Goal: Information Seeking & Learning: Learn about a topic

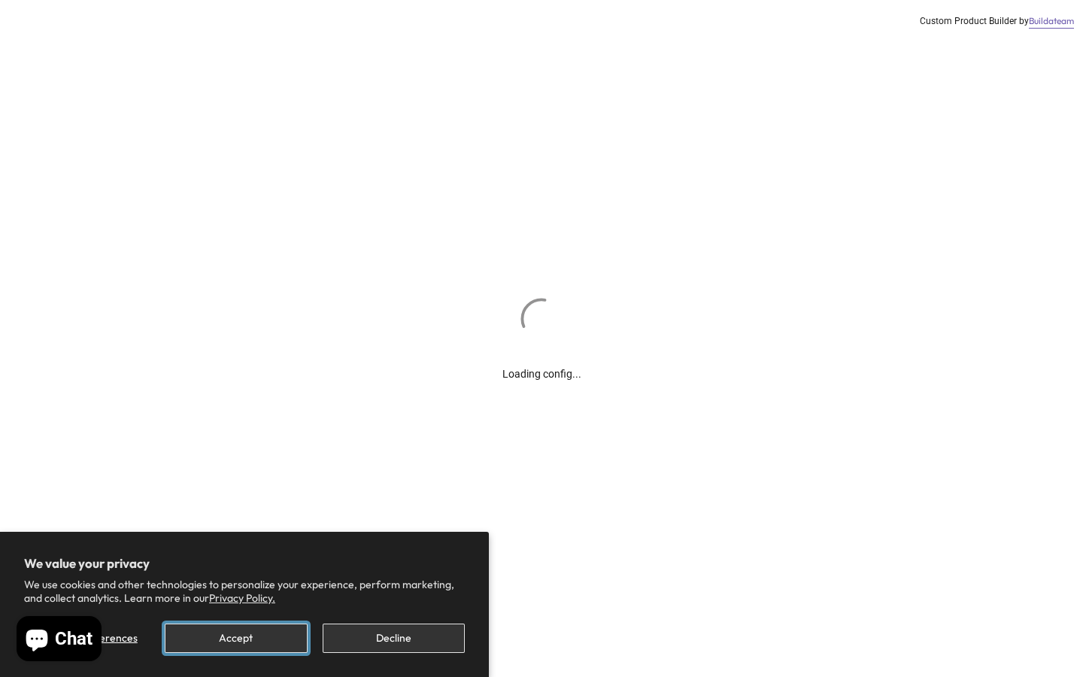
click at [249, 638] on button "Accept" at bounding box center [236, 637] width 142 height 29
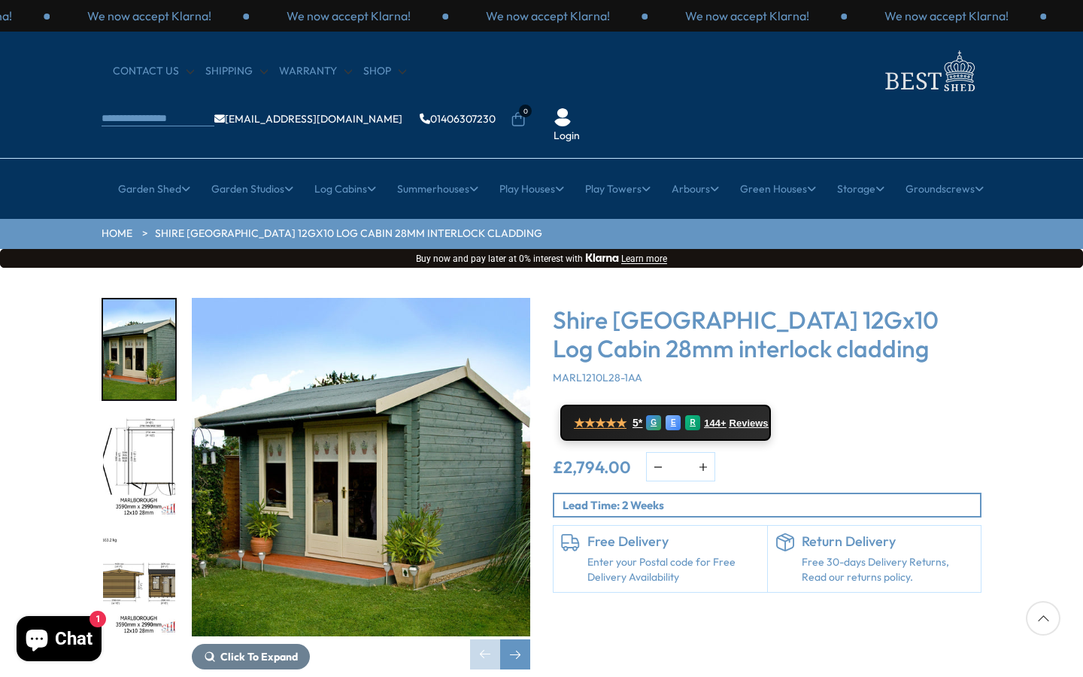
click at [361, 428] on img "1 / 16" at bounding box center [361, 467] width 338 height 338
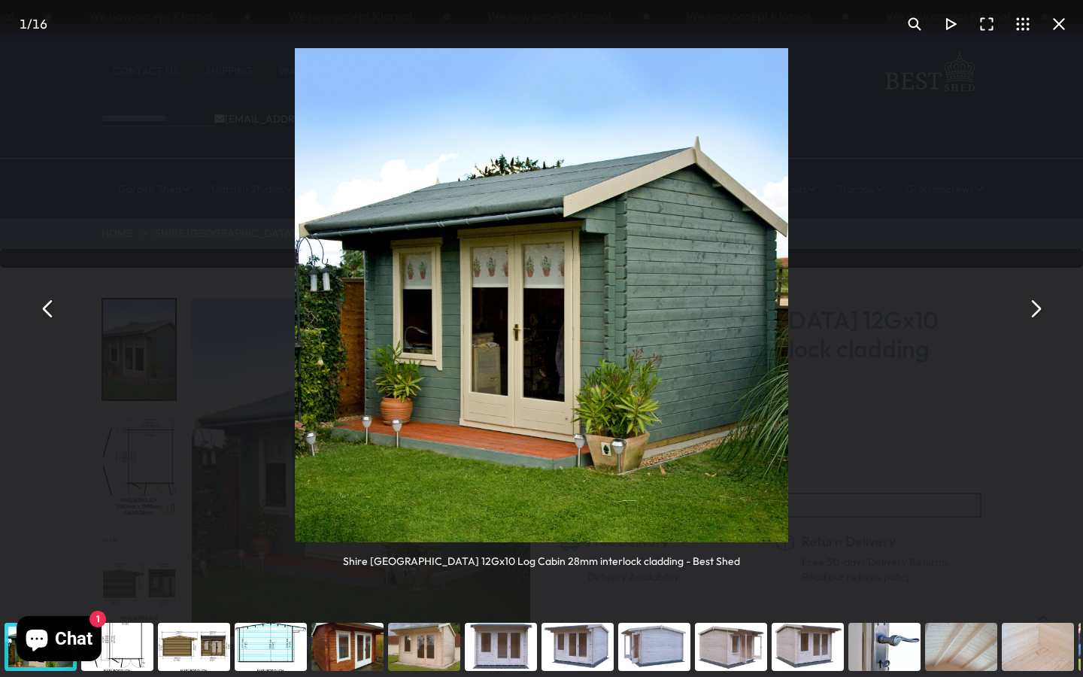
click at [709, 315] on img "You can close this modal content with the ESC key" at bounding box center [542, 295] width 494 height 494
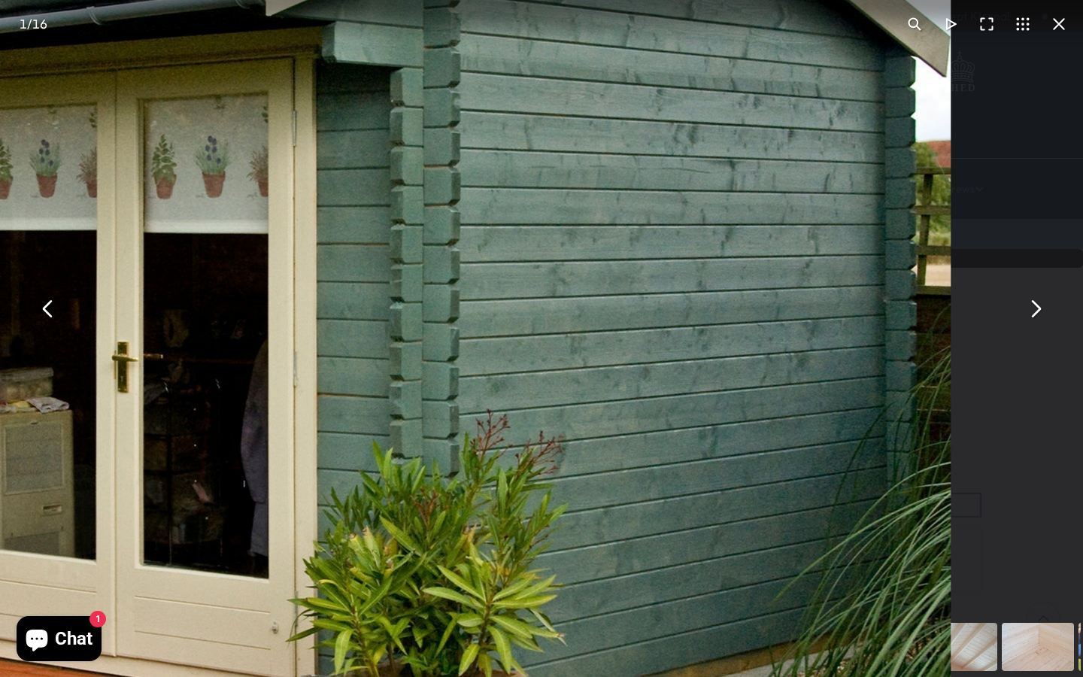
click at [709, 315] on img "You can close this modal content with the ESC key" at bounding box center [199, 254] width 1504 height 1504
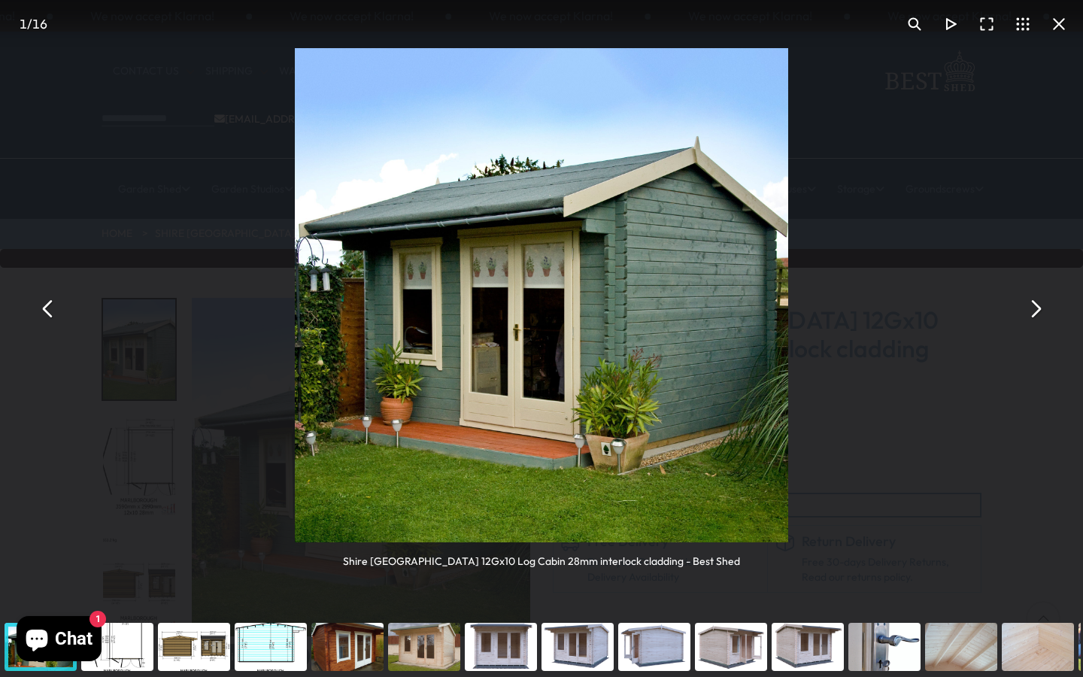
click at [1037, 310] on button "You can close this modal content with the ESC key" at bounding box center [1035, 308] width 36 height 36
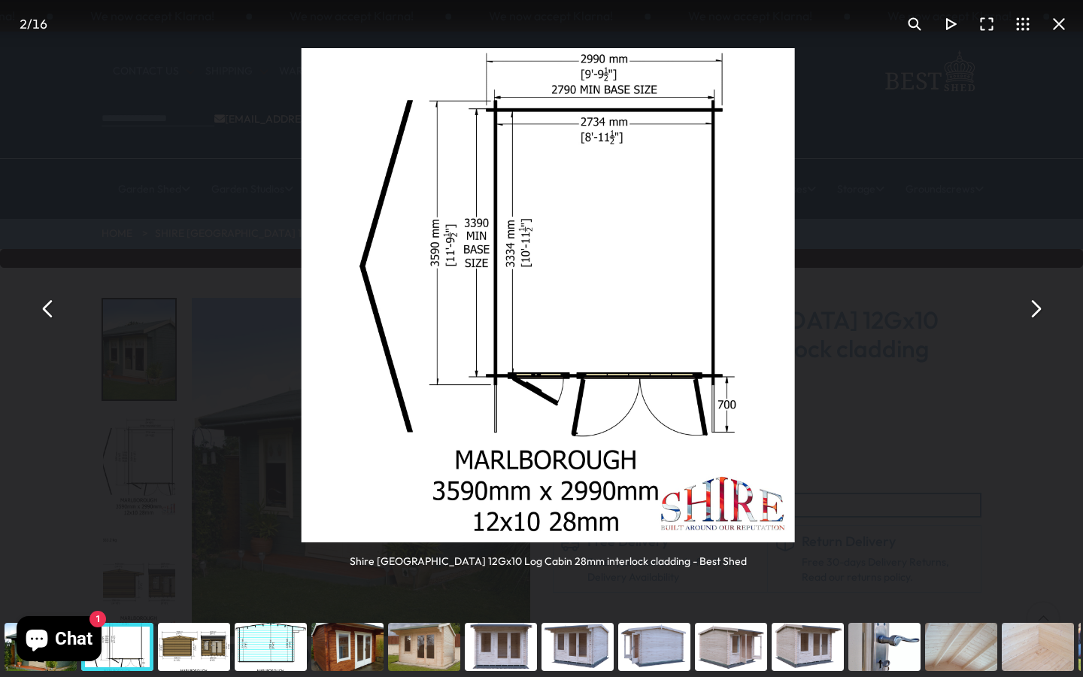
click at [1037, 310] on button "You can close this modal content with the ESC key" at bounding box center [1035, 308] width 36 height 36
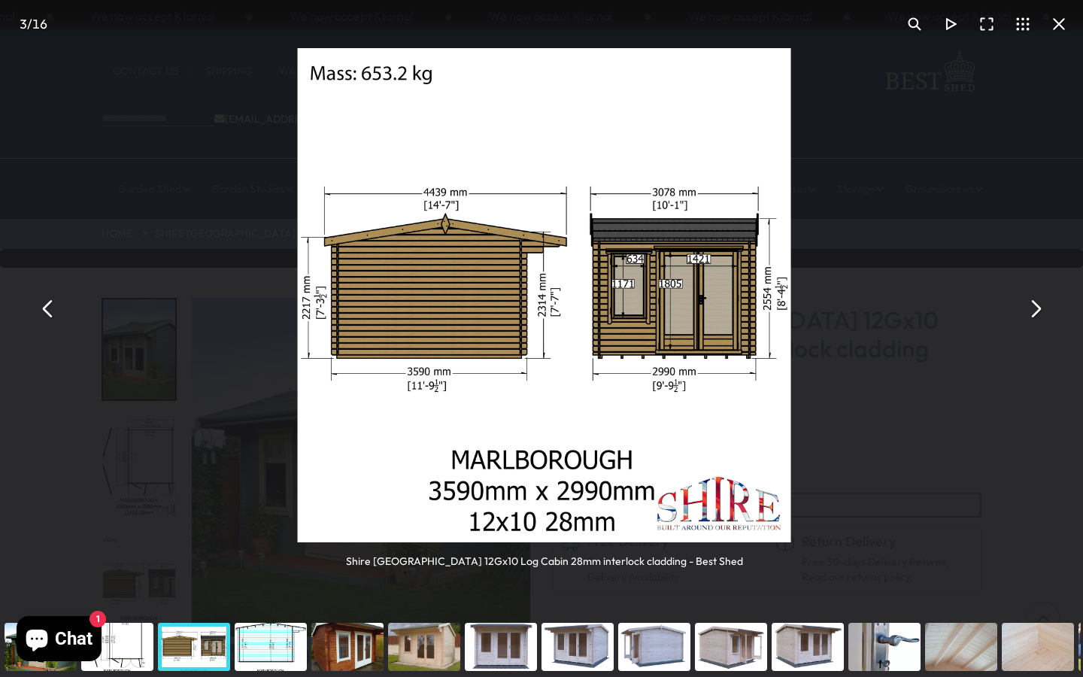
click at [1037, 310] on button "You can close this modal content with the ESC key" at bounding box center [1035, 308] width 36 height 36
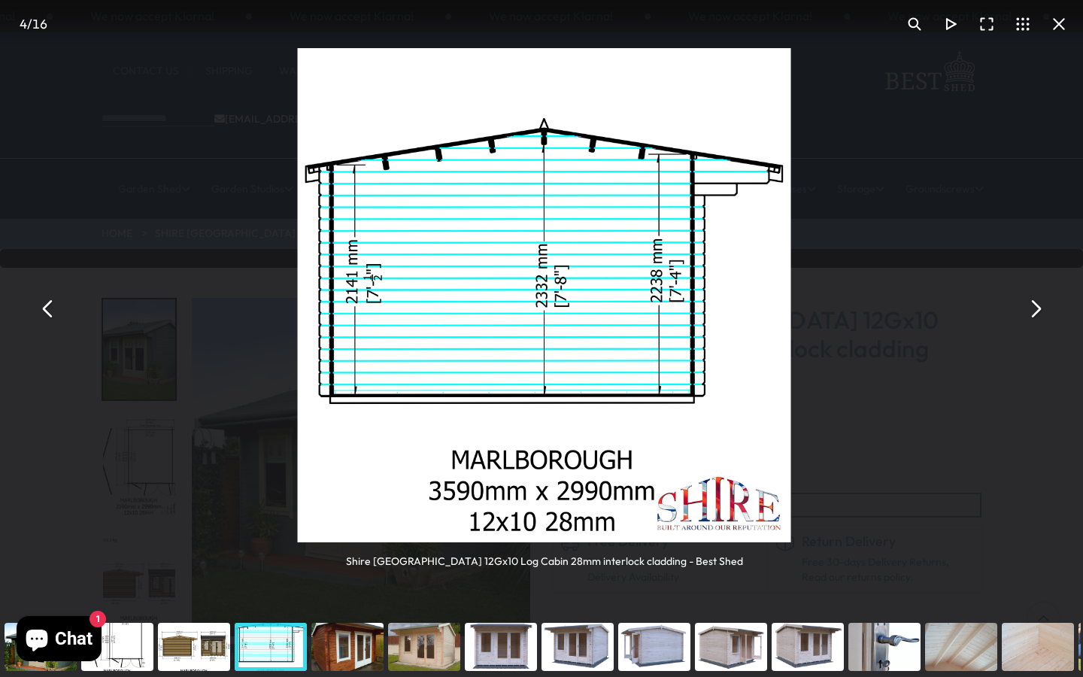
click at [1037, 310] on button "You can close this modal content with the ESC key" at bounding box center [1035, 308] width 36 height 36
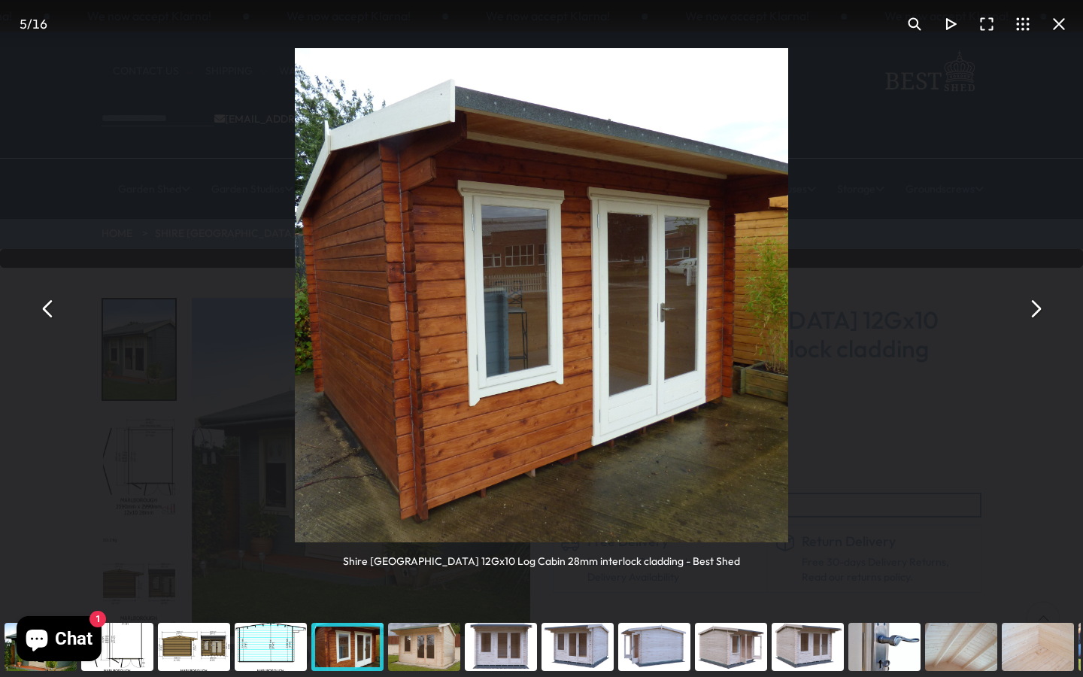
click at [1038, 311] on button "You can close this modal content with the ESC key" at bounding box center [1035, 308] width 36 height 36
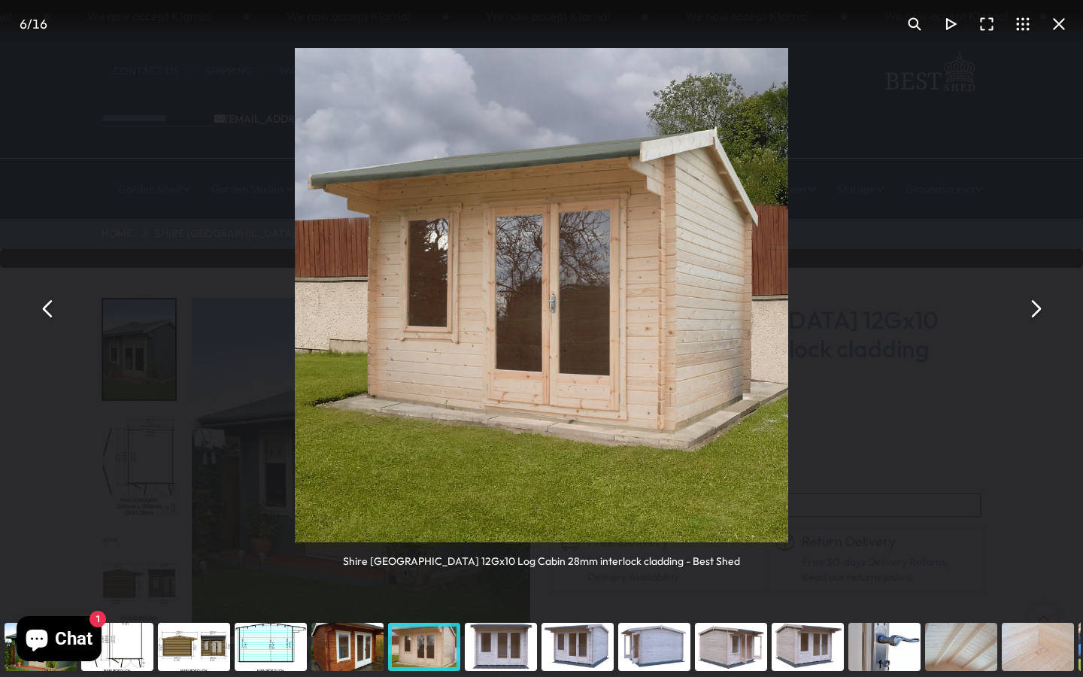
click at [1038, 311] on button "You can close this modal content with the ESC key" at bounding box center [1035, 308] width 36 height 36
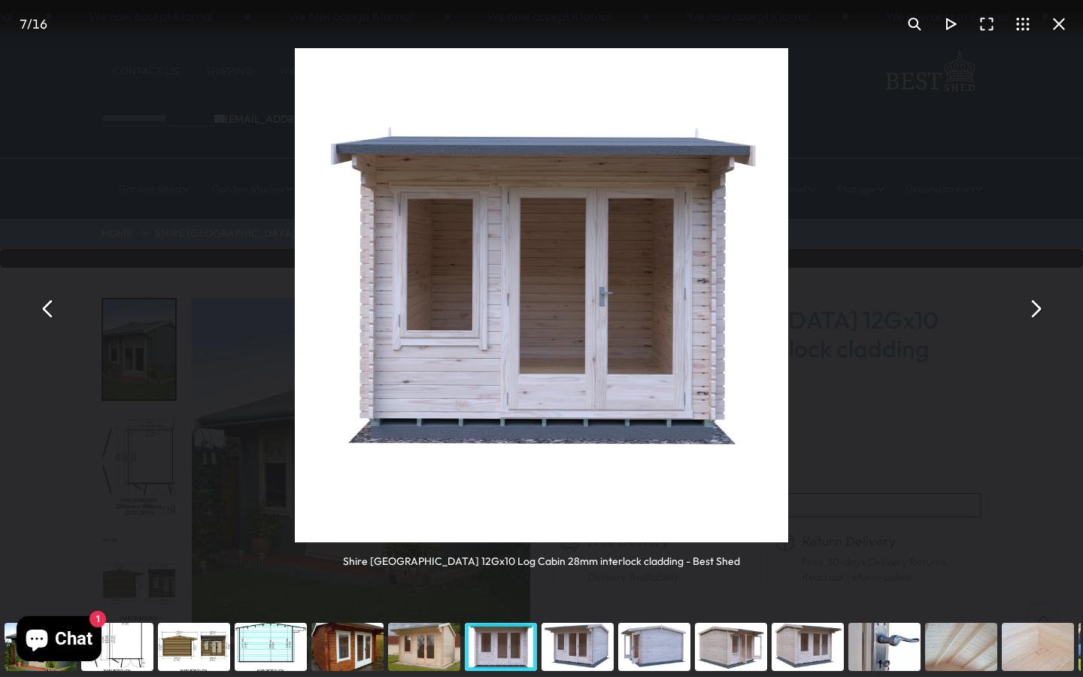
click at [1038, 311] on button "You can close this modal content with the ESC key" at bounding box center [1035, 308] width 36 height 36
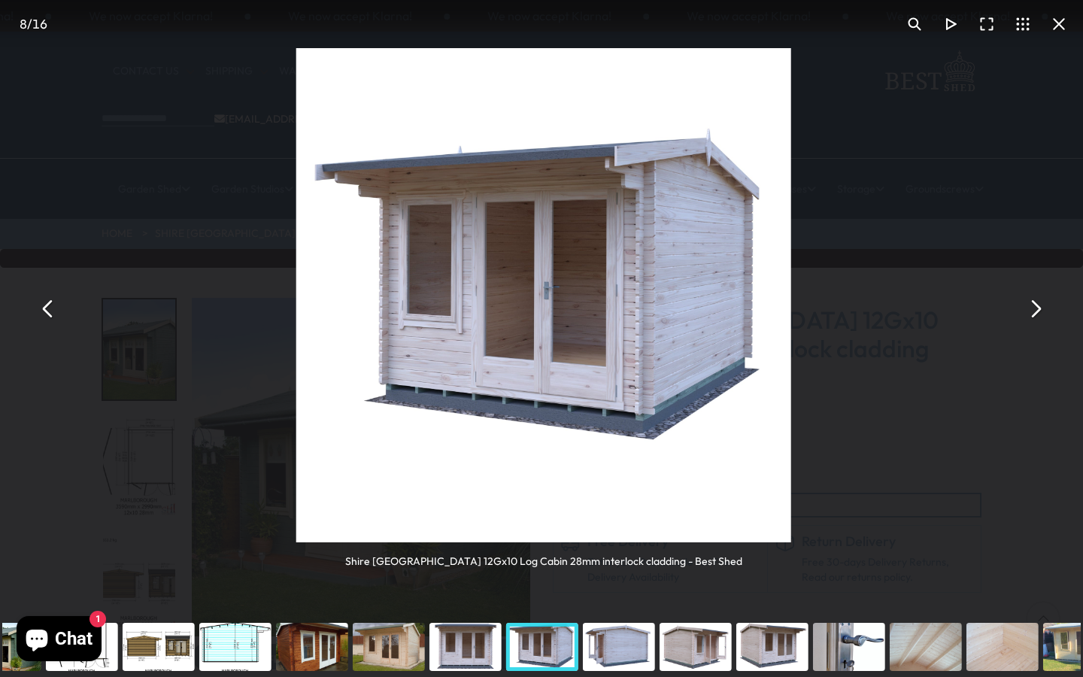
click at [1038, 311] on button "You can close this modal content with the ESC key" at bounding box center [1035, 308] width 36 height 36
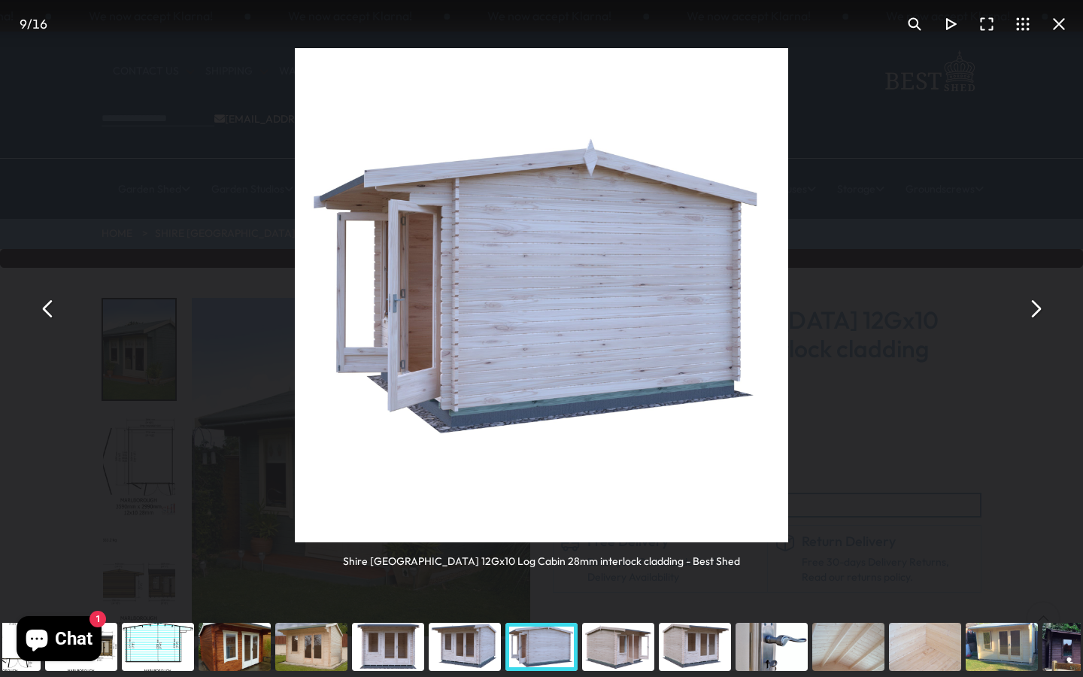
click at [1038, 311] on button "You can close this modal content with the ESC key" at bounding box center [1035, 308] width 36 height 36
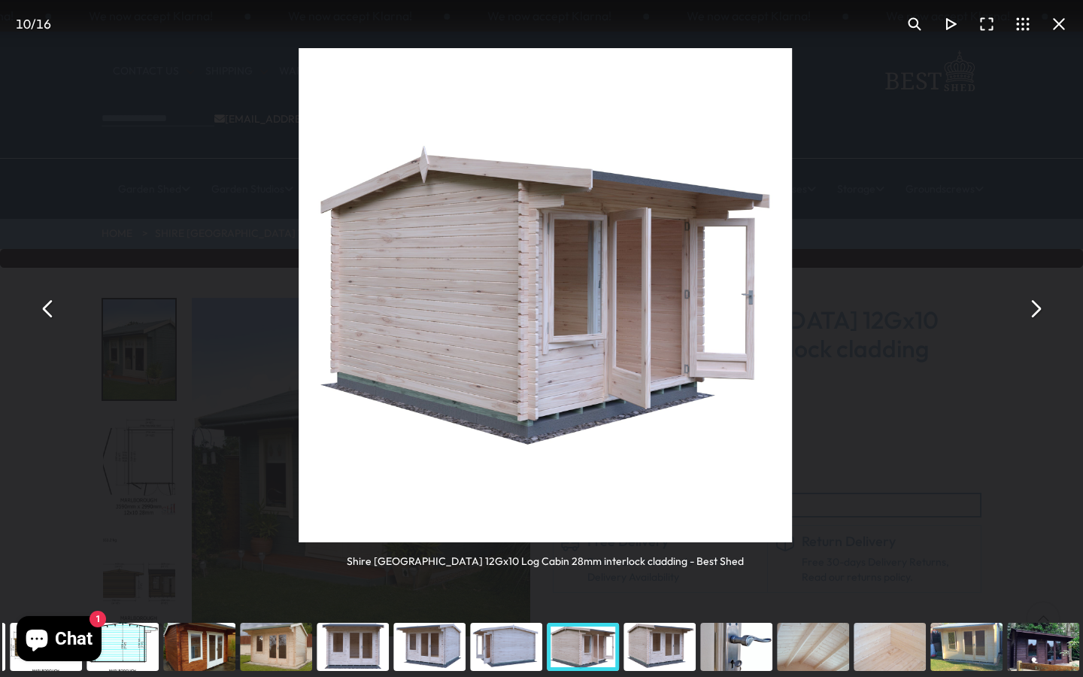
click at [1038, 311] on button "You can close this modal content with the ESC key" at bounding box center [1035, 308] width 36 height 36
